Goal: Information Seeking & Learning: Learn about a topic

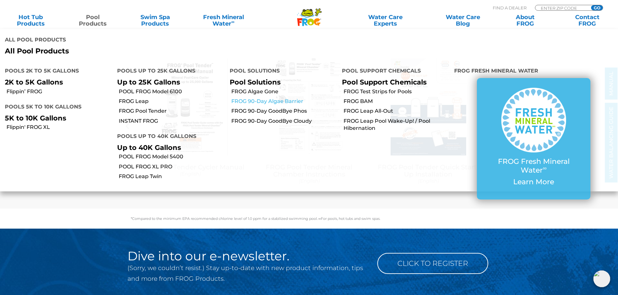
click at [274, 101] on link "FROG 90-Day Algae Barrier" at bounding box center [284, 101] width 106 height 7
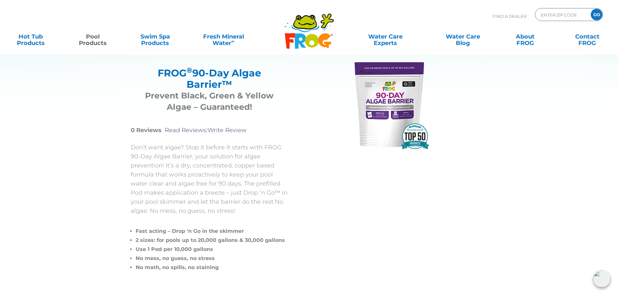
scroll to position [32, 0]
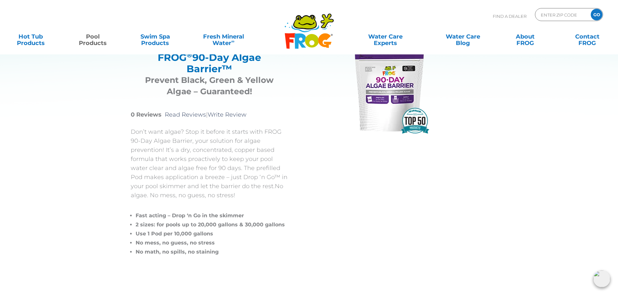
click at [483, 103] on div "FROG ® 90-Day Algae Barrier™ FROG ® 90-Day Algae Barrier™ Prevent Black, Green …" at bounding box center [303, 150] width 379 height 284
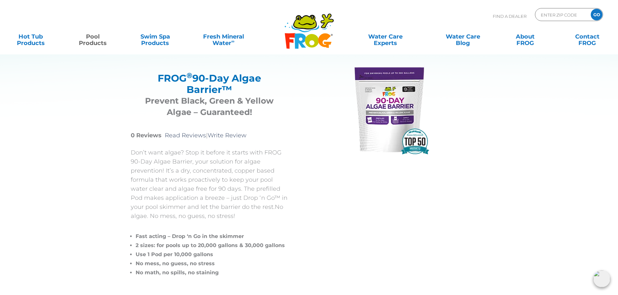
scroll to position [0, 0]
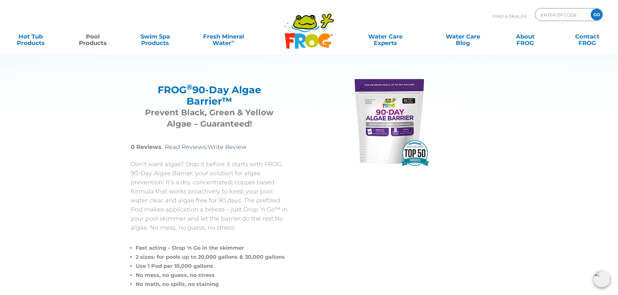
drag, startPoint x: 9, startPoint y: 118, endPoint x: 10, endPoint y: 114, distance: 4.6
